Goal: Task Accomplishment & Management: Use online tool/utility

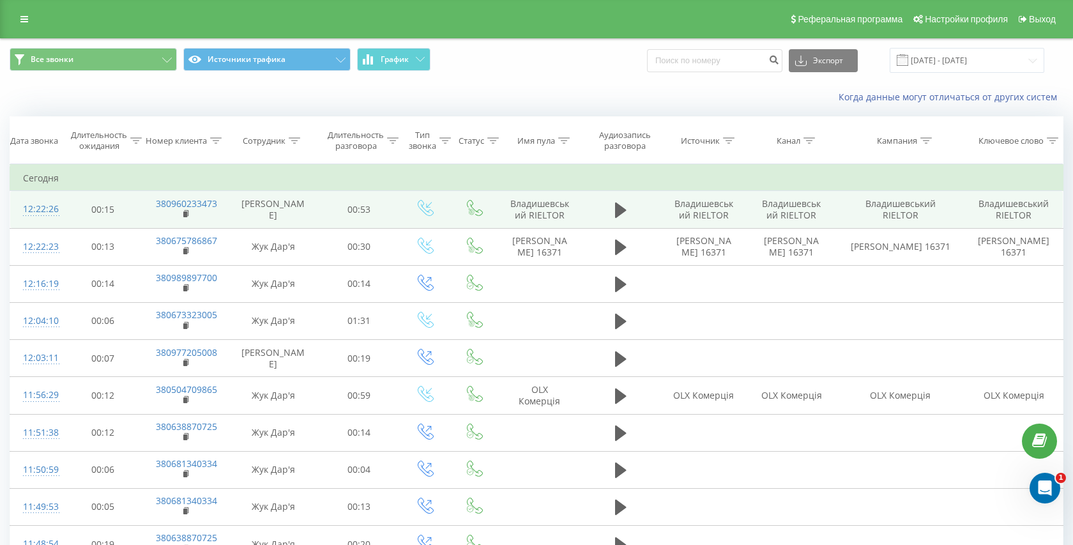
click at [609, 209] on td at bounding box center [621, 209] width 78 height 37
click at [621, 206] on icon at bounding box center [620, 209] width 11 height 15
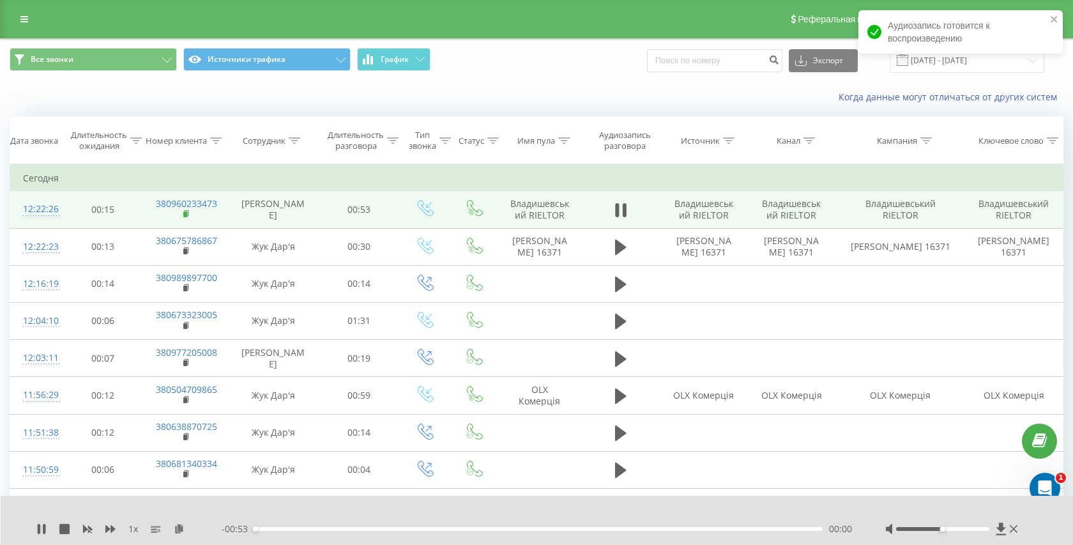
click at [185, 215] on rect at bounding box center [185, 214] width 4 height 6
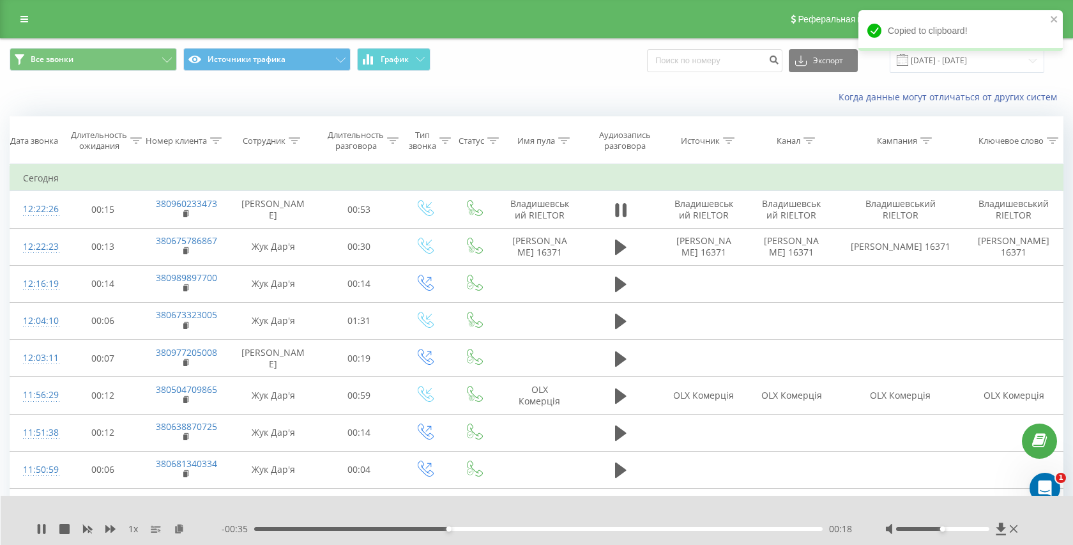
click at [472, 527] on div "00:18" at bounding box center [538, 529] width 568 height 4
click at [512, 531] on div "- 00:32 00:21 00:21" at bounding box center [538, 528] width 632 height 13
click at [545, 528] on div "00:21" at bounding box center [538, 529] width 568 height 4
click at [264, 529] on div "00:30" at bounding box center [538, 529] width 568 height 4
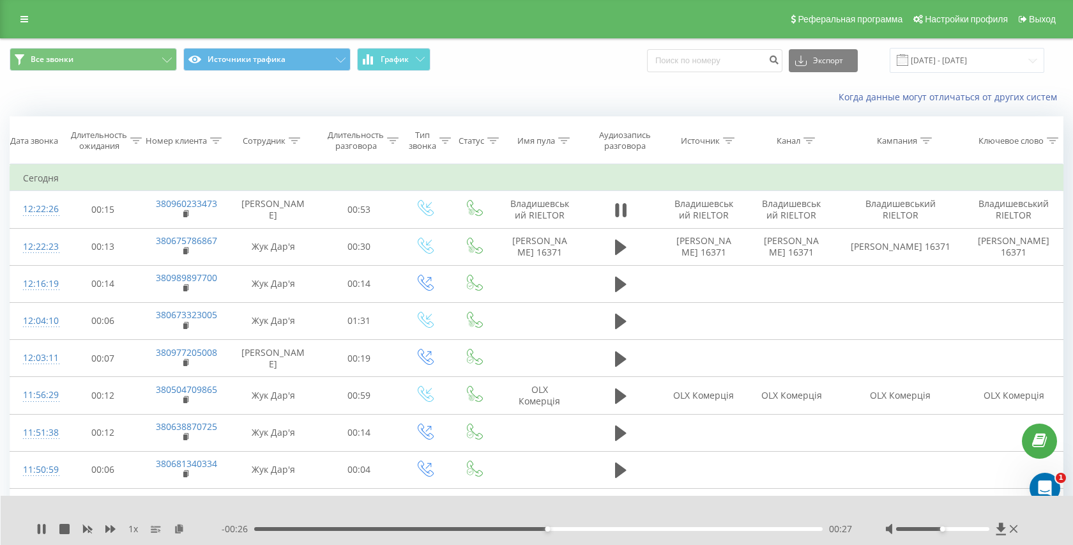
click at [337, 527] on div "00:27" at bounding box center [538, 529] width 568 height 4
click at [633, 211] on td at bounding box center [621, 209] width 78 height 37
click at [622, 210] on icon at bounding box center [620, 210] width 11 height 18
